Goal: Information Seeking & Learning: Learn about a topic

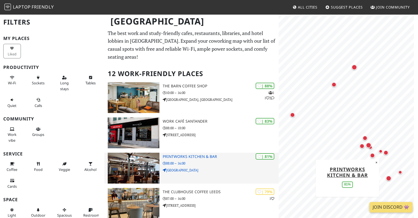
click at [196, 154] on h3 "Printworks Kitchen & Bar" at bounding box center [221, 156] width 116 height 5
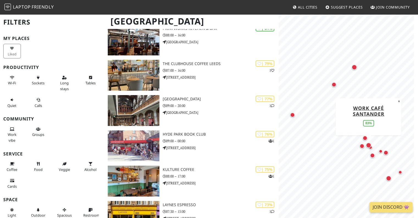
scroll to position [151, 0]
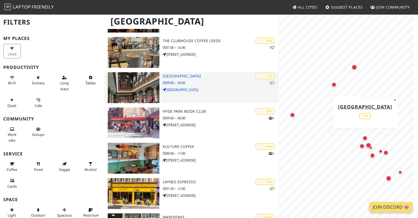
click at [177, 74] on h3 "[GEOGRAPHIC_DATA]" at bounding box center [221, 76] width 116 height 5
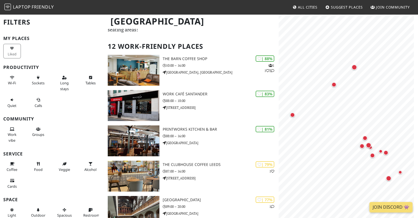
scroll to position [0, 0]
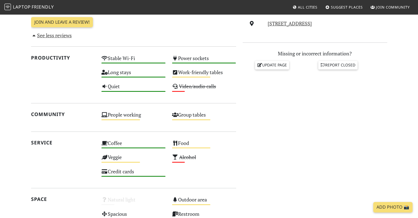
scroll to position [341, 0]
